Goal: Task Accomplishment & Management: Complete application form

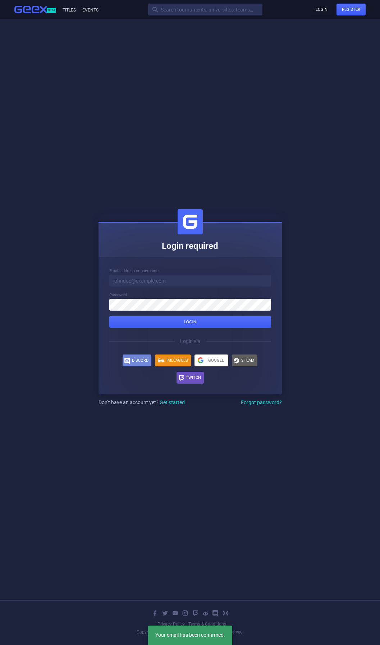
click at [158, 281] on input at bounding box center [190, 281] width 162 height 12
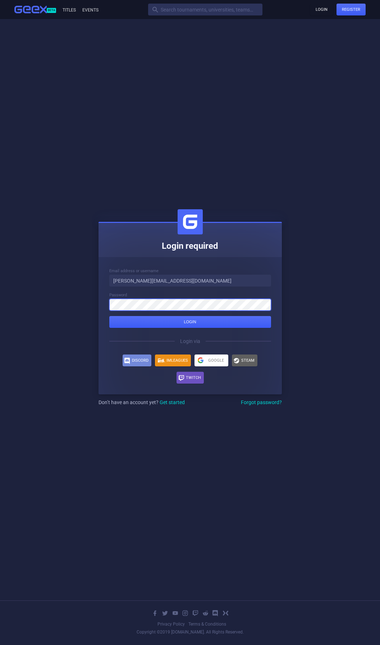
click at [109, 316] on button "Login" at bounding box center [190, 322] width 162 height 12
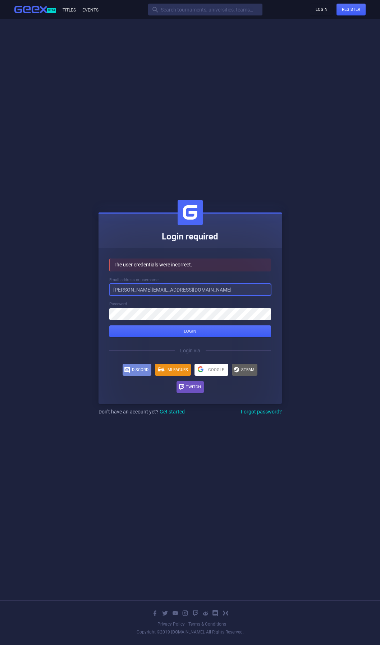
click at [179, 294] on input "[PERSON_NAME][EMAIL_ADDRESS][DOMAIN_NAME]" at bounding box center [190, 290] width 162 height 12
click at [183, 291] on input "[PERSON_NAME][EMAIL_ADDRESS][DOMAIN_NAME]" at bounding box center [190, 290] width 162 height 12
type input "[PERSON_NAME][EMAIL_ADDRESS][PERSON_NAME][DOMAIN_NAME]"
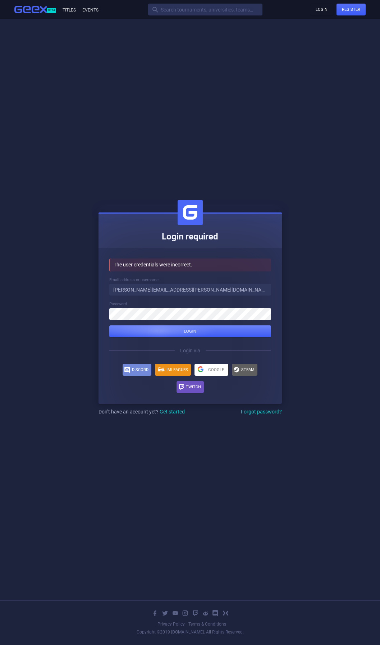
click at [159, 336] on div "submit" at bounding box center [190, 332] width 162 height 12
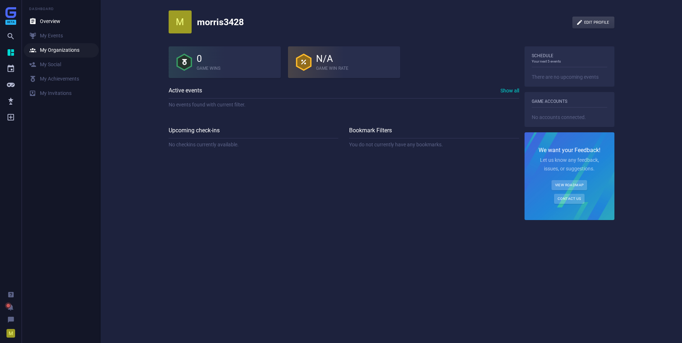
click at [50, 50] on div " My Organizations" at bounding box center [54, 50] width 50 height 7
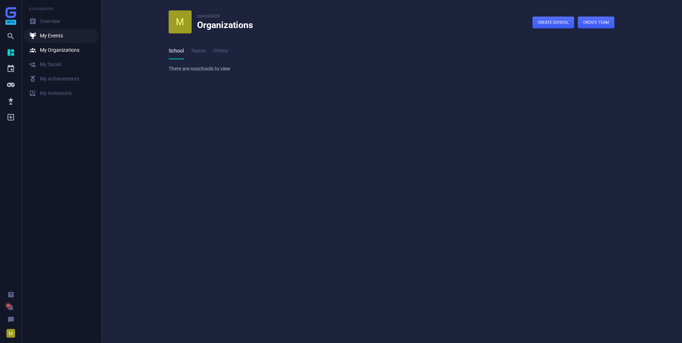
click at [40, 39] on div " My Events" at bounding box center [46, 35] width 34 height 7
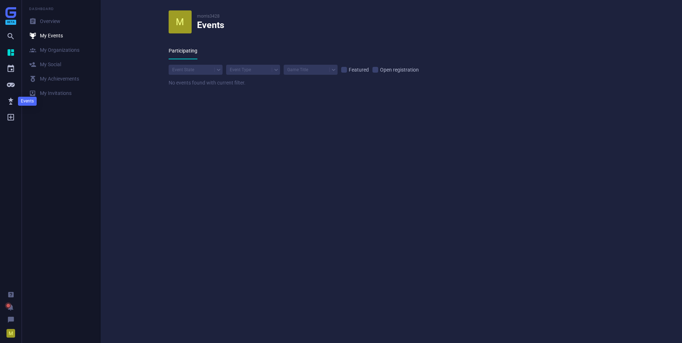
click at [13, 100] on icon "" at bounding box center [10, 101] width 9 height 9
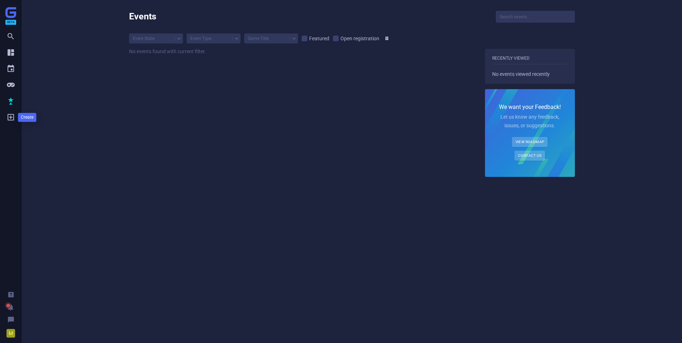
click at [13, 114] on icon "" at bounding box center [10, 117] width 9 height 9
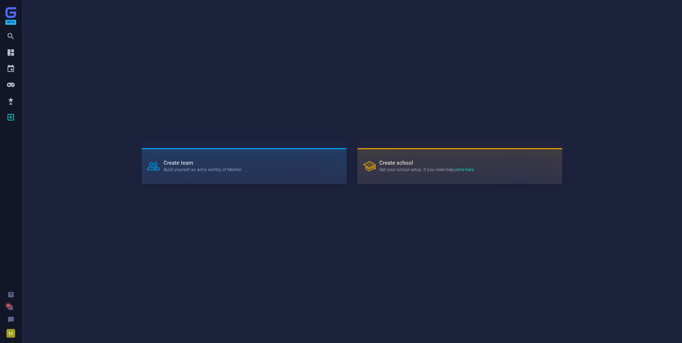
click at [380, 160] on strong "Create school" at bounding box center [427, 162] width 95 height 5
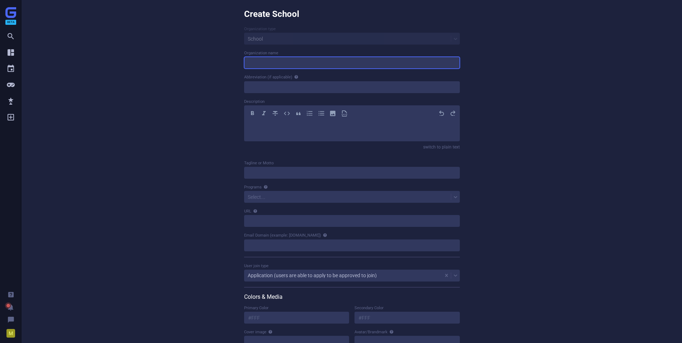
click at [269, 63] on input at bounding box center [352, 63] width 216 height 12
type input "Valhallan"
click at [13, 86] on icon "" at bounding box center [10, 85] width 9 height 9
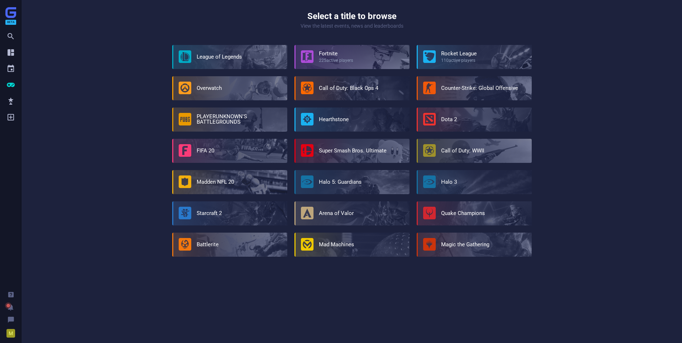
click at [345, 52] on div "Fortnite 225 active players" at bounding box center [336, 57] width 34 height 12
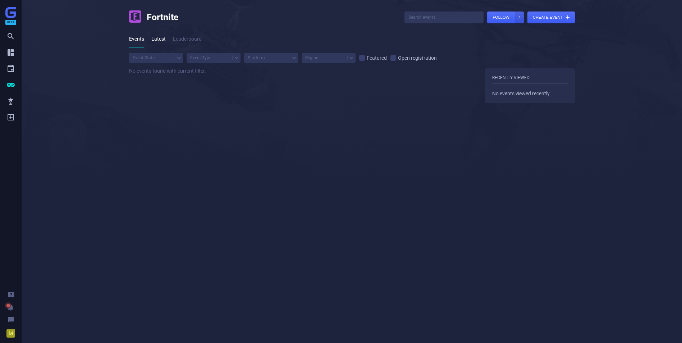
click at [162, 38] on link "Latest" at bounding box center [158, 39] width 14 height 17
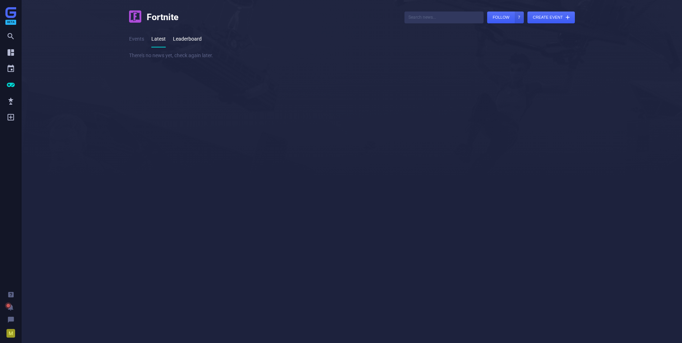
click at [186, 36] on link "Leaderboard" at bounding box center [187, 39] width 29 height 17
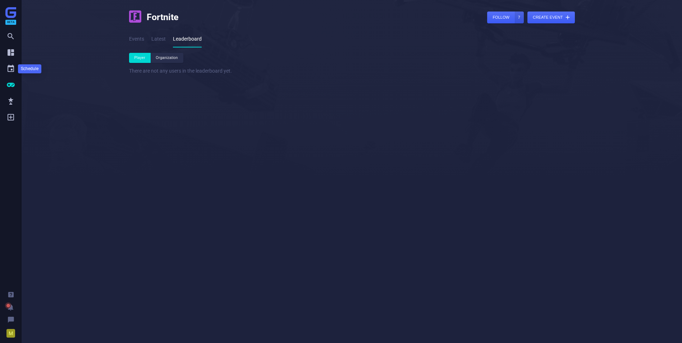
click at [9, 67] on icon "" at bounding box center [10, 68] width 9 height 9
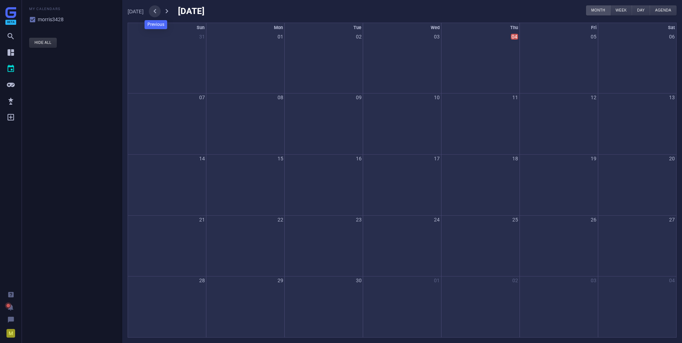
click at [156, 10] on icon "" at bounding box center [155, 10] width 9 height 9
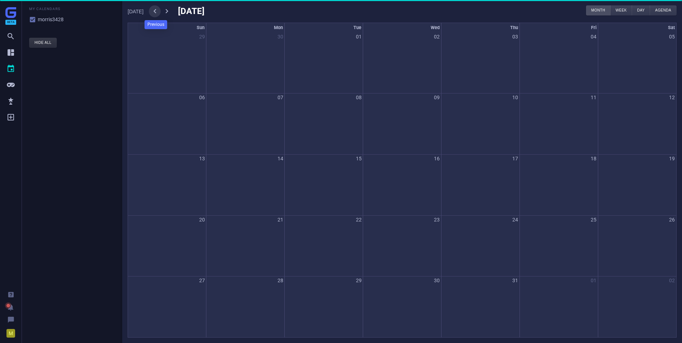
click at [156, 10] on icon "" at bounding box center [155, 10] width 9 height 9
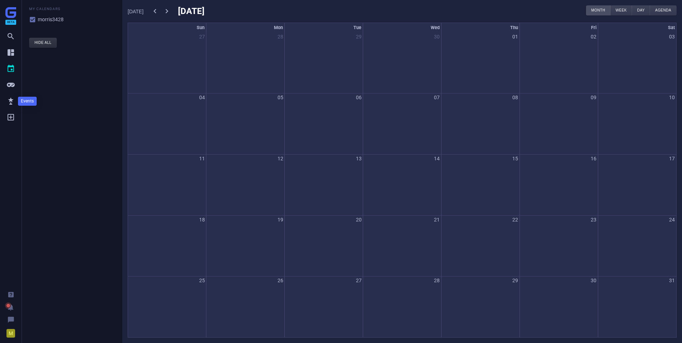
click at [10, 100] on icon "" at bounding box center [10, 101] width 9 height 9
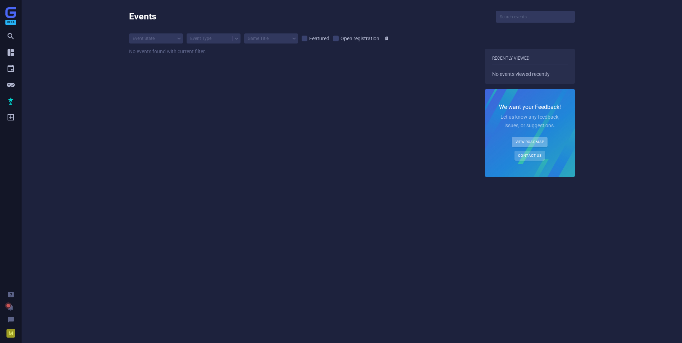
click at [380, 144] on link "View Roadmap" at bounding box center [530, 142] width 36 height 10
